Goal: Find specific page/section

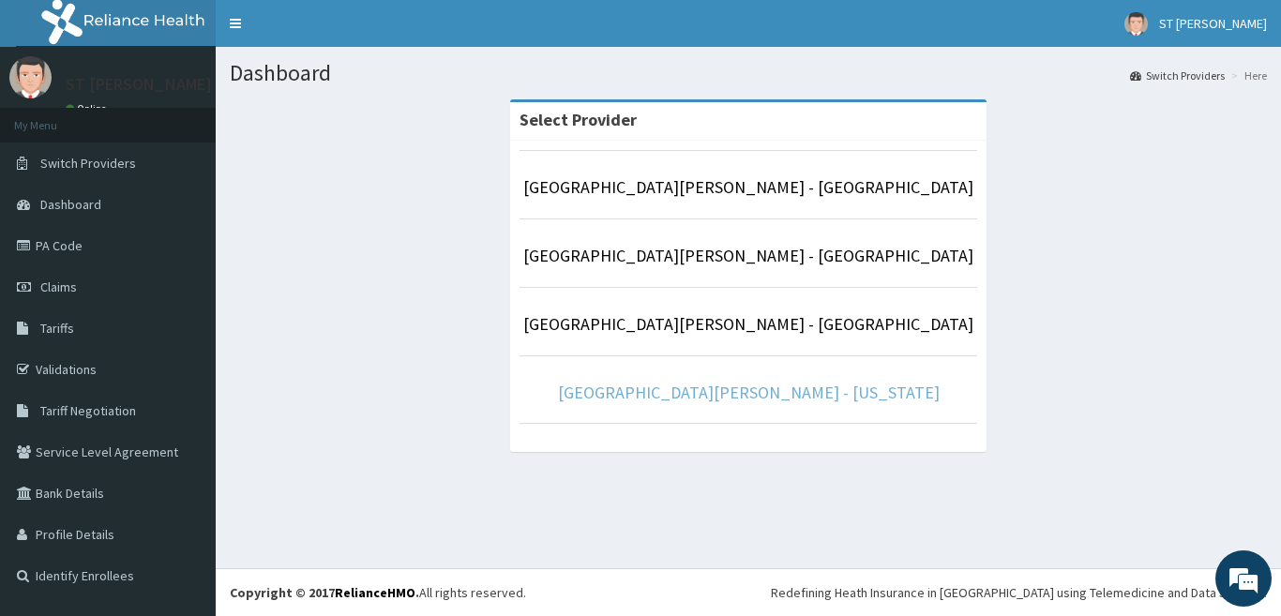
click at [739, 394] on link "[GEOGRAPHIC_DATA][PERSON_NAME] - [US_STATE]" at bounding box center [749, 393] width 382 height 22
click at [765, 386] on link "[GEOGRAPHIC_DATA][PERSON_NAME] - [US_STATE]" at bounding box center [749, 393] width 382 height 22
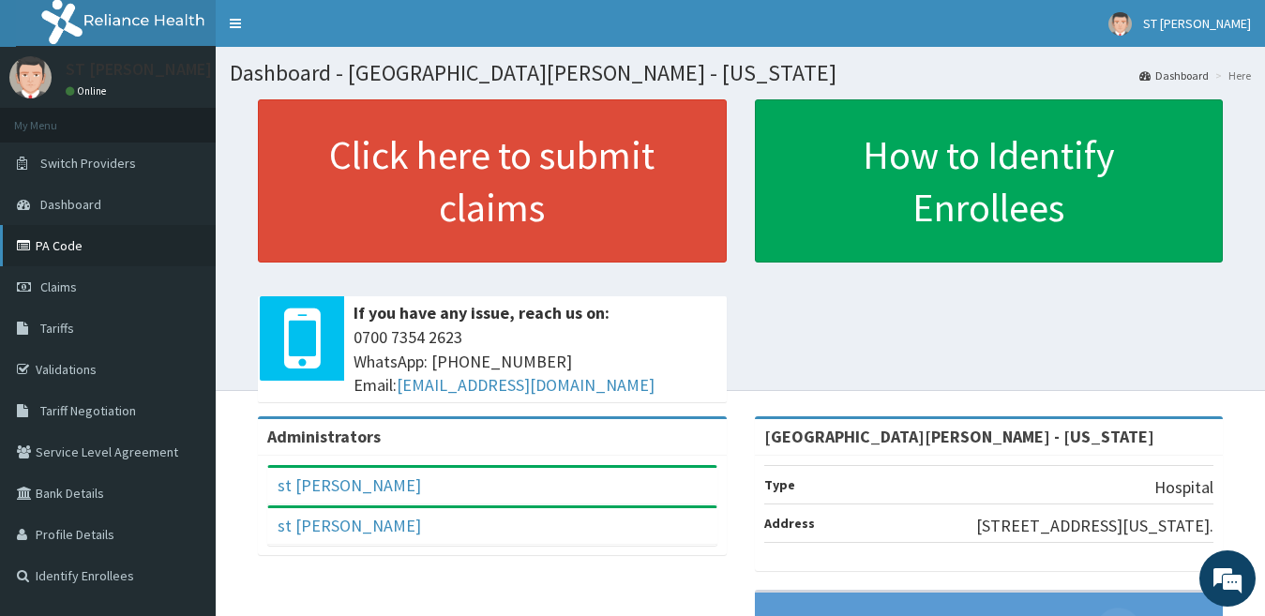
click at [55, 257] on link "PA Code" at bounding box center [108, 245] width 216 height 41
click at [92, 253] on link "PA Code" at bounding box center [108, 245] width 216 height 41
